Goal: Transaction & Acquisition: Purchase product/service

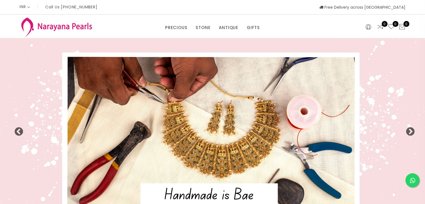
select select "INR"
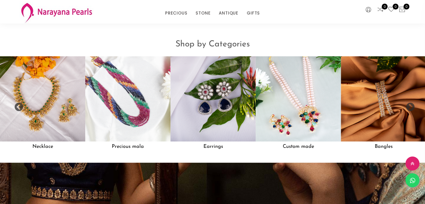
scroll to position [469, 0]
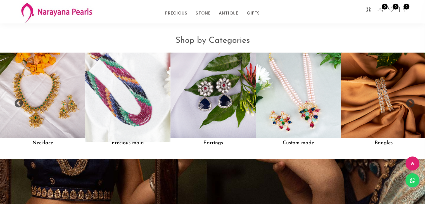
click at [137, 108] on img at bounding box center [128, 95] width 94 height 94
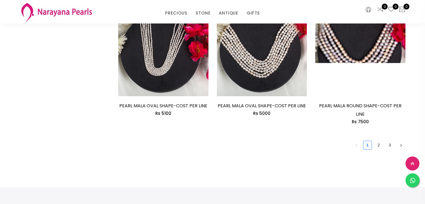
scroll to position [838, 0]
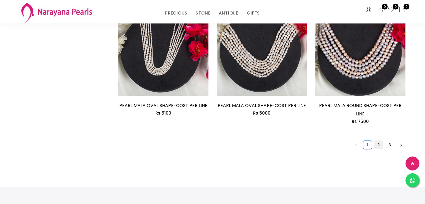
click at [378, 140] on link "2" at bounding box center [378, 144] width 8 height 8
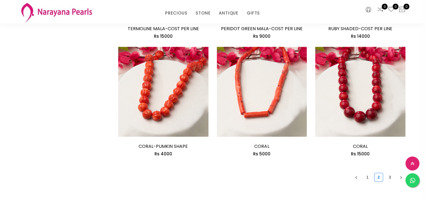
scroll to position [767, 0]
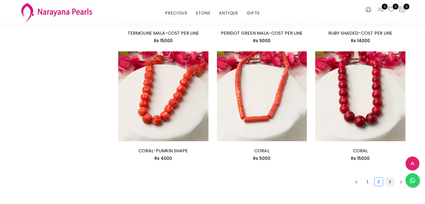
click at [388, 180] on link "3" at bounding box center [389, 181] width 8 height 8
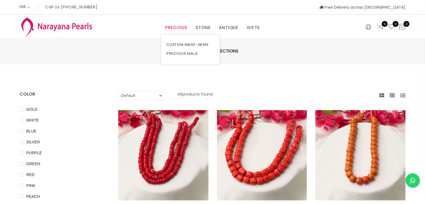
click at [178, 27] on link "PRECIOUS" at bounding box center [176, 27] width 22 height 8
click at [182, 45] on link "CUSTOM MADE-GEMS" at bounding box center [189, 44] width 47 height 9
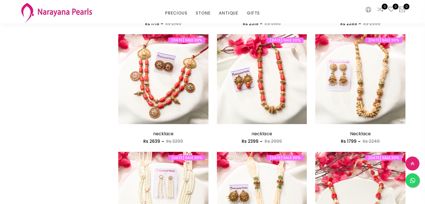
scroll to position [307, 0]
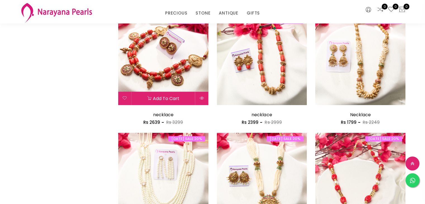
click at [157, 57] on img at bounding box center [163, 60] width 90 height 90
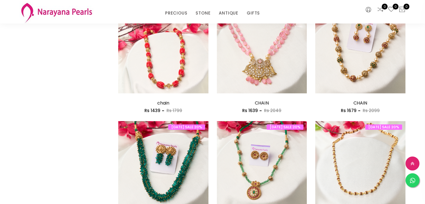
scroll to position [563, 0]
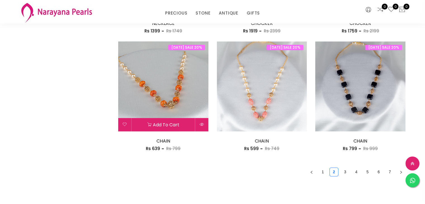
scroll to position [782, 0]
